Goal: Task Accomplishment & Management: Use online tool/utility

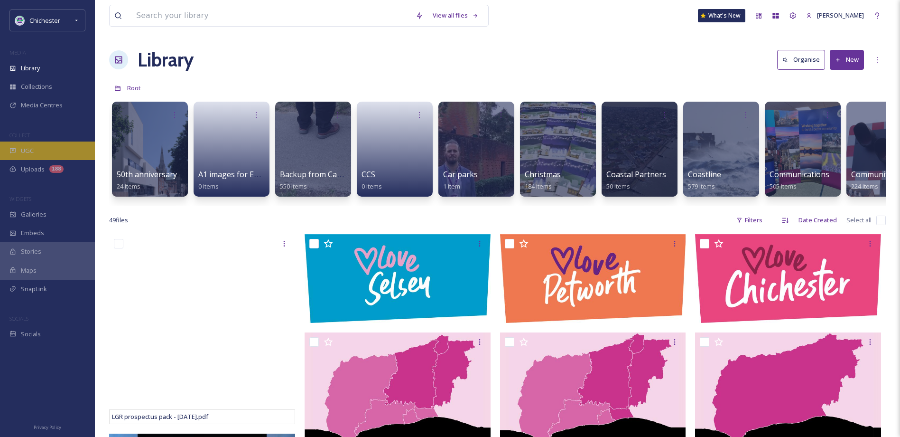
click at [62, 152] on div "UGC" at bounding box center [47, 150] width 95 height 19
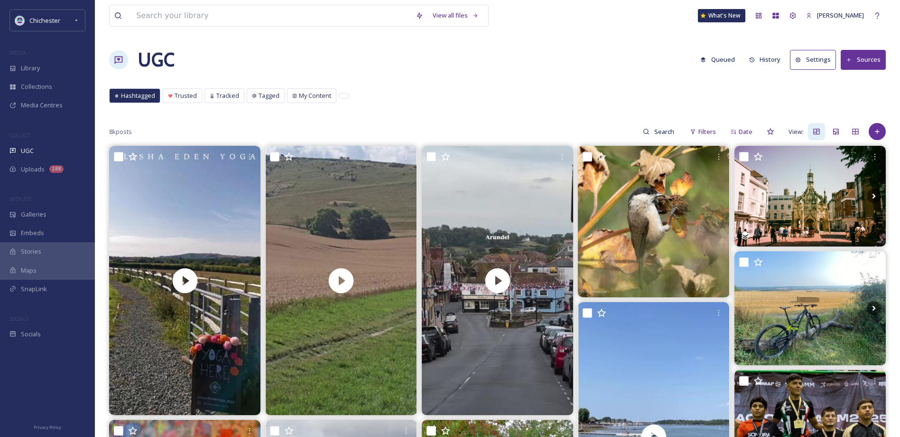
click at [716, 58] on button "Queued" at bounding box center [718, 59] width 44 height 19
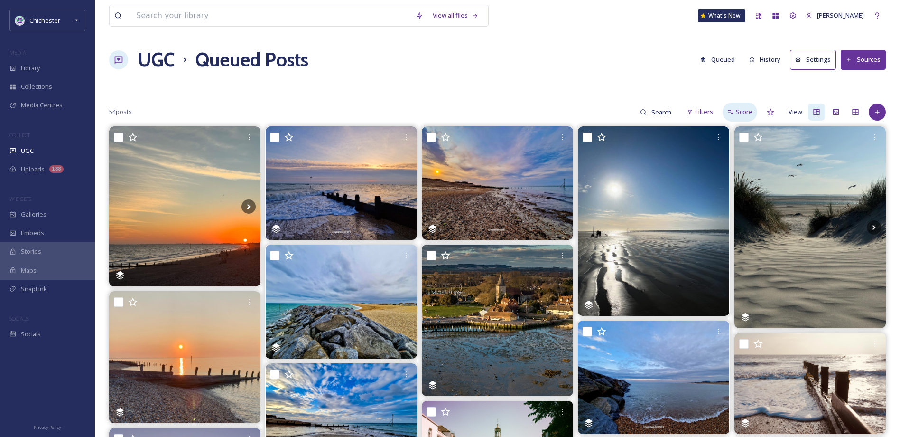
click at [744, 112] on span "Score" at bounding box center [744, 111] width 17 height 9
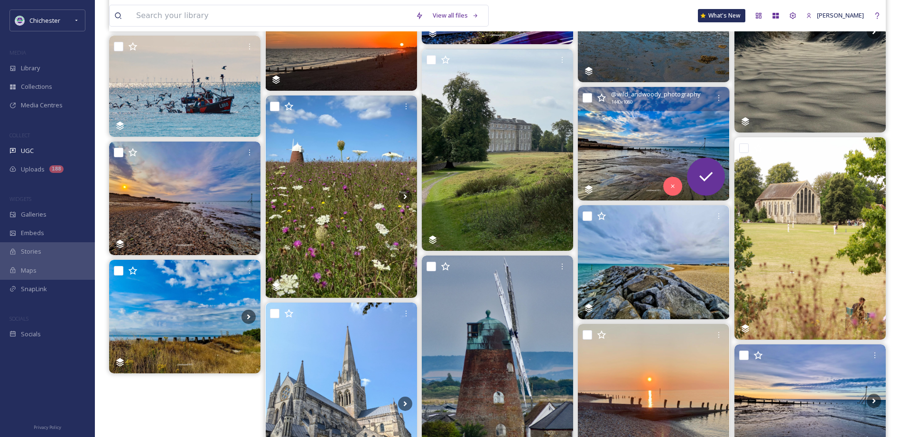
scroll to position [237, 0]
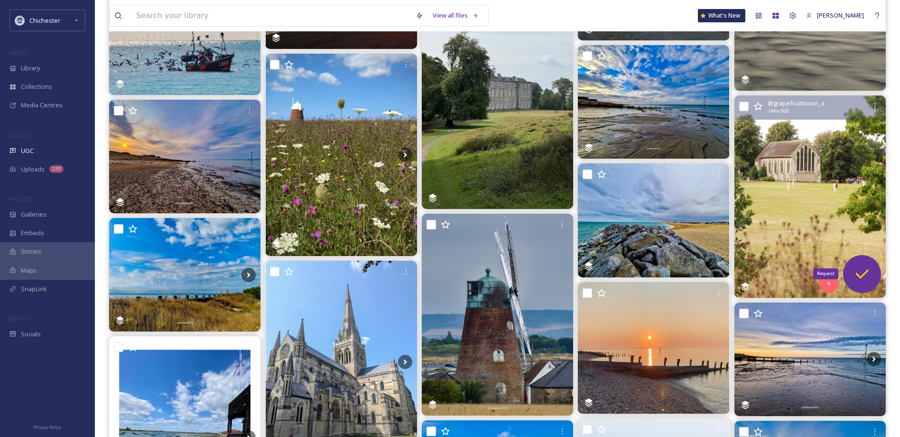
click at [872, 268] on icon at bounding box center [862, 273] width 19 height 19
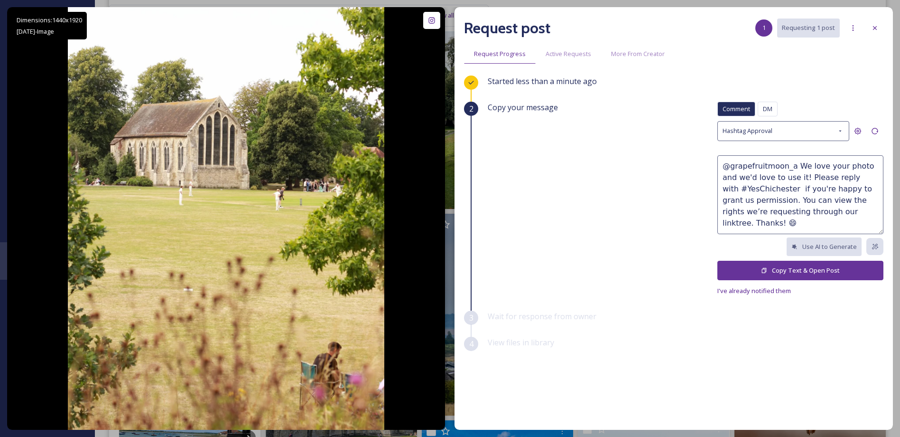
click at [781, 267] on button "Copy Text & Open Post" at bounding box center [800, 269] width 166 height 19
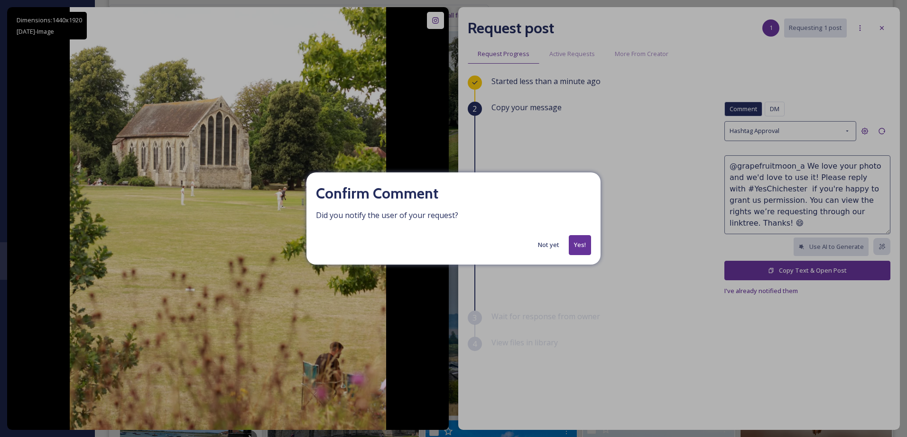
click at [553, 245] on button "Not yet" at bounding box center [548, 244] width 31 height 19
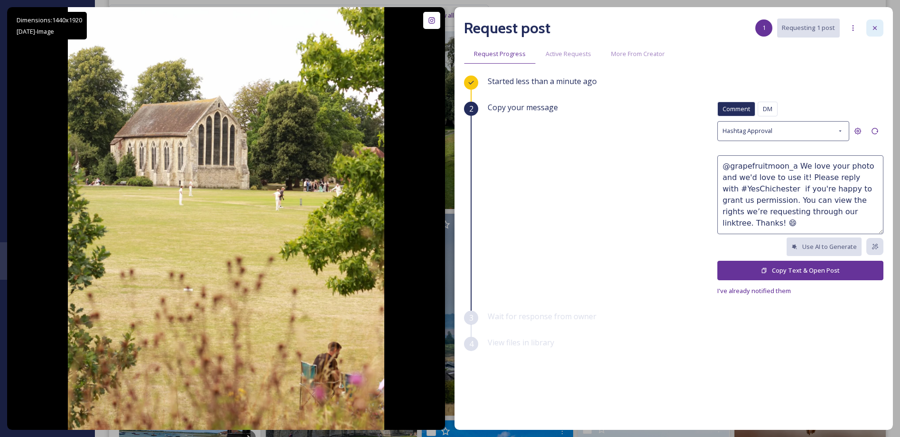
click at [873, 27] on icon at bounding box center [875, 28] width 8 height 8
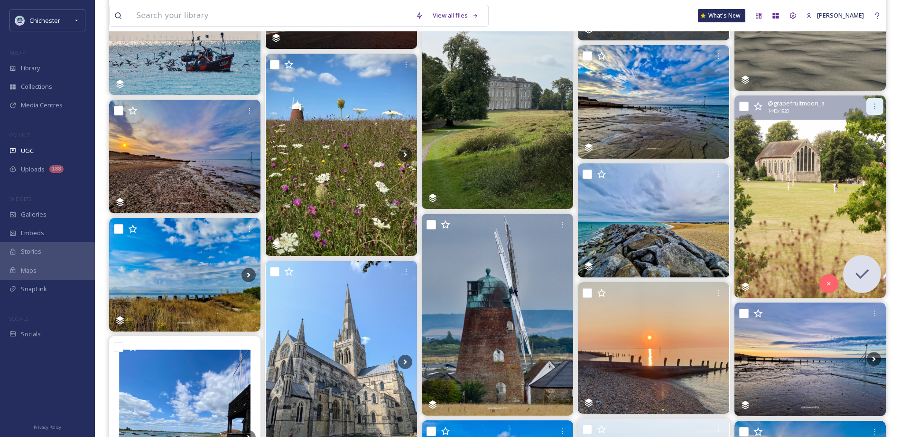
click at [871, 106] on icon at bounding box center [875, 106] width 8 height 8
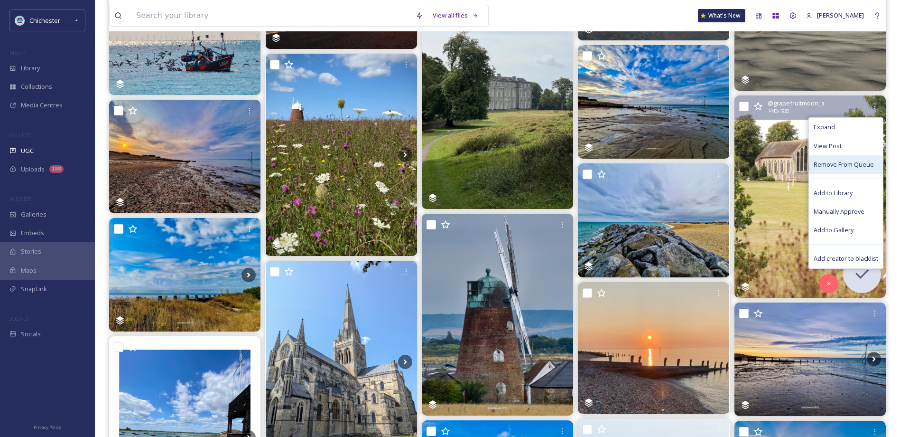
click at [836, 159] on div "Remove From Queue" at bounding box center [846, 164] width 74 height 19
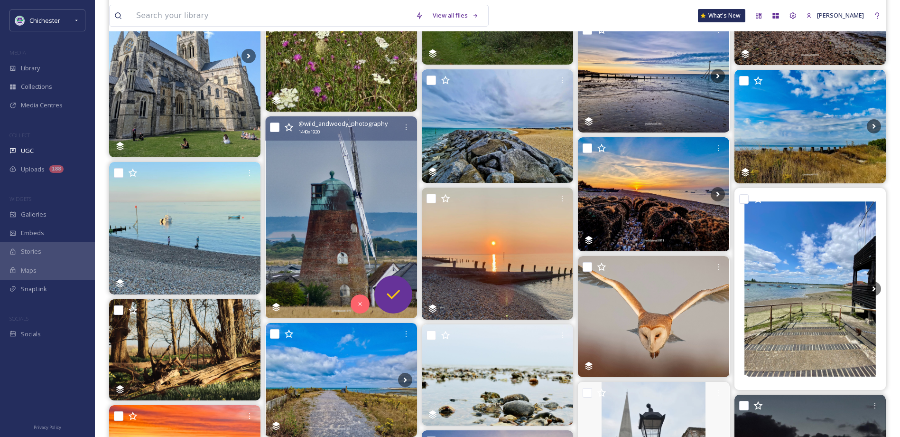
scroll to position [380, 0]
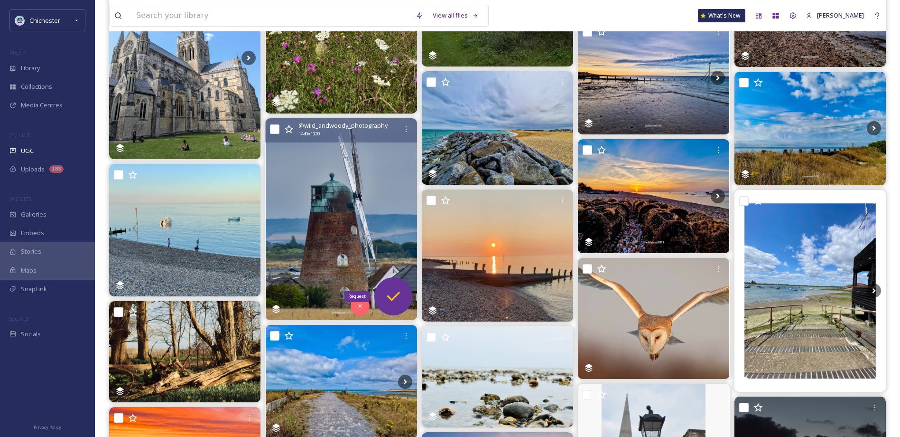
click at [400, 296] on icon at bounding box center [393, 296] width 19 height 19
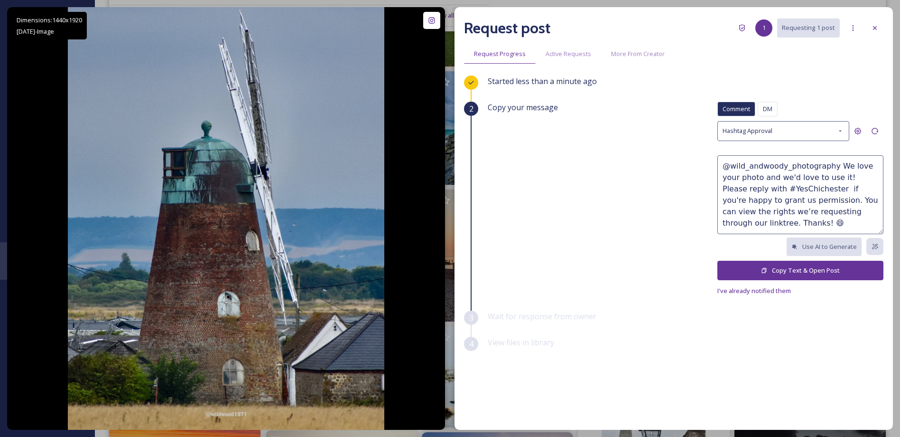
click at [754, 266] on button "Copy Text & Open Post" at bounding box center [800, 269] width 166 height 19
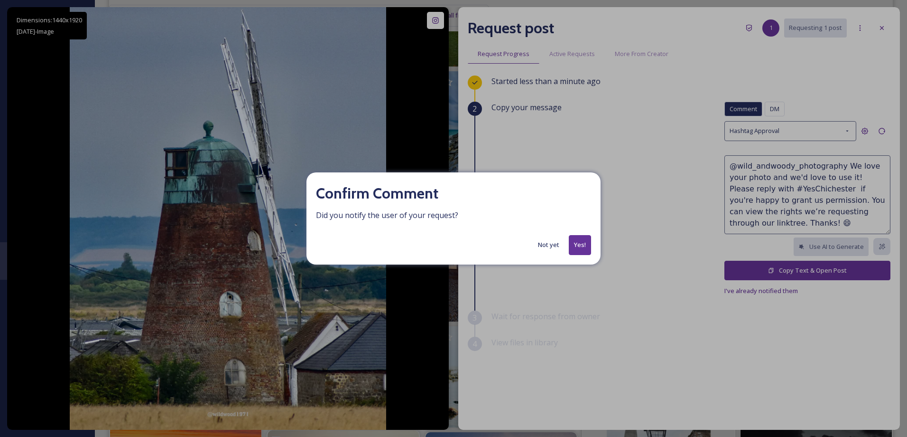
click at [579, 241] on button "Yes!" at bounding box center [580, 244] width 22 height 19
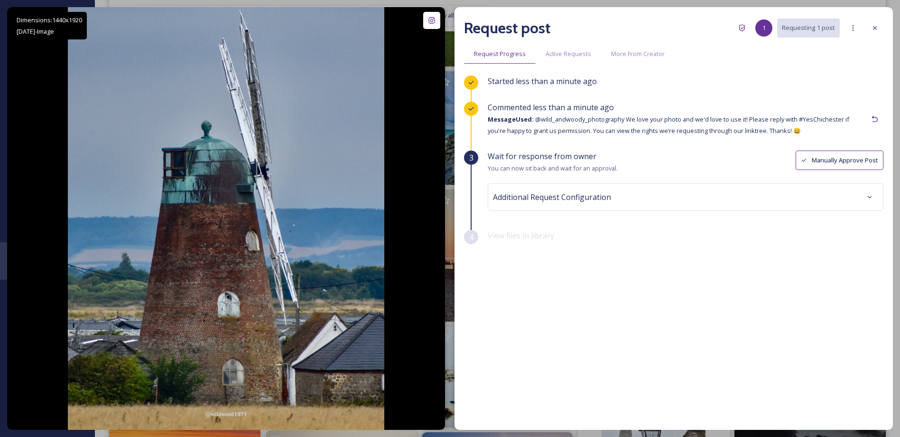
click at [881, 23] on div at bounding box center [874, 27] width 17 height 17
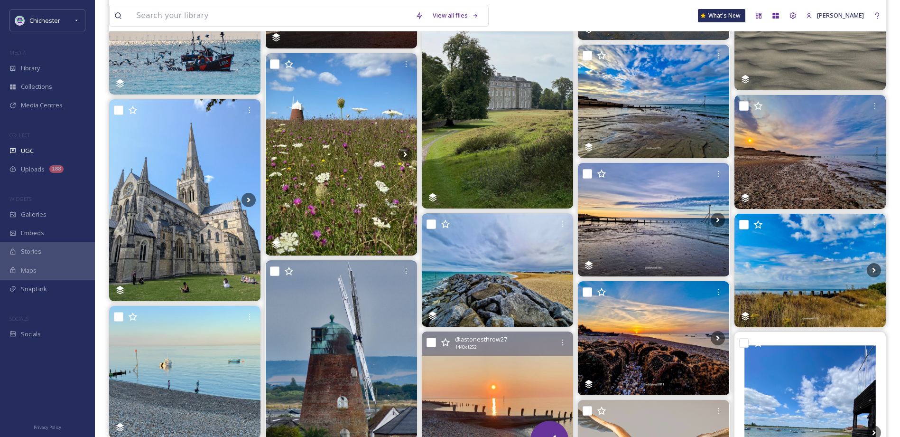
scroll to position [237, 0]
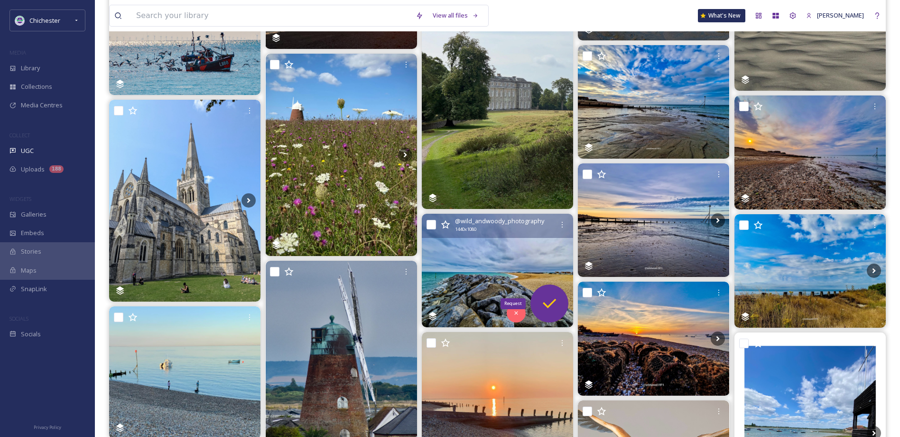
click at [547, 294] on icon at bounding box center [549, 303] width 19 height 19
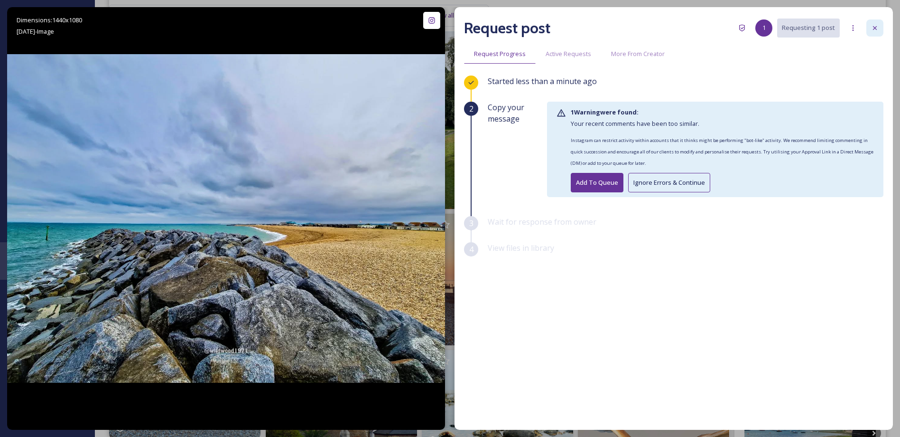
click at [878, 23] on div at bounding box center [874, 27] width 17 height 17
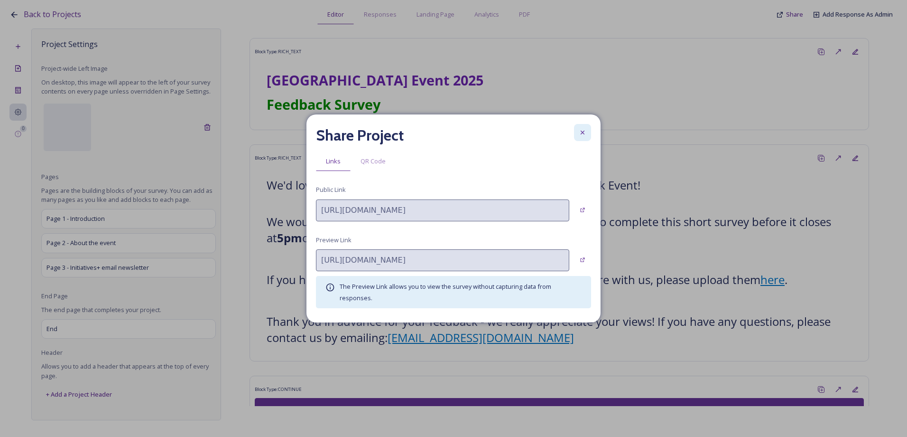
click at [584, 130] on icon at bounding box center [583, 133] width 8 height 8
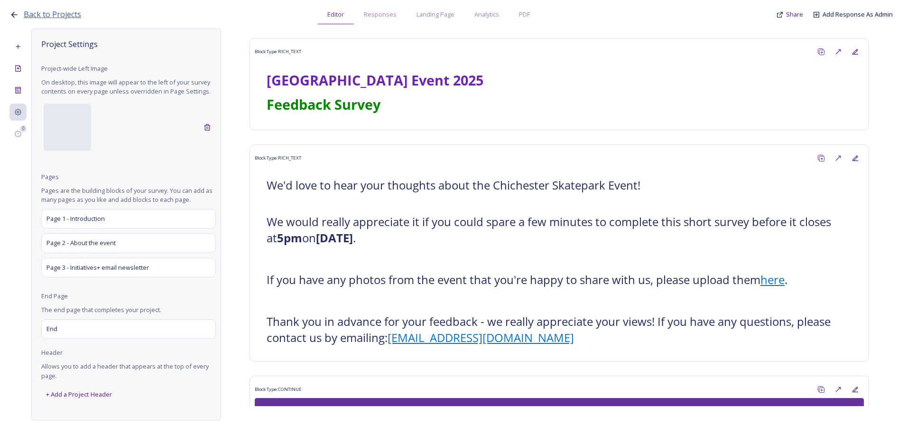
click at [65, 15] on span "Back to Projects" at bounding box center [52, 14] width 57 height 10
